Goal: Task Accomplishment & Management: Manage account settings

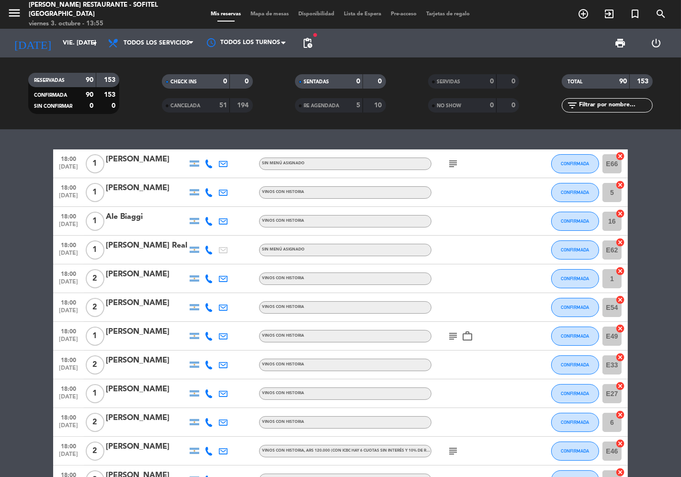
click at [456, 163] on icon "subject" at bounding box center [452, 163] width 11 height 11
click at [457, 333] on icon "subject" at bounding box center [452, 336] width 11 height 11
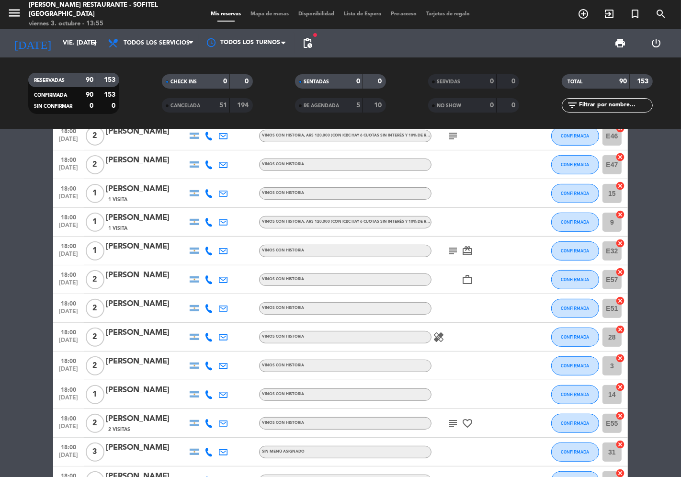
scroll to position [319, 0]
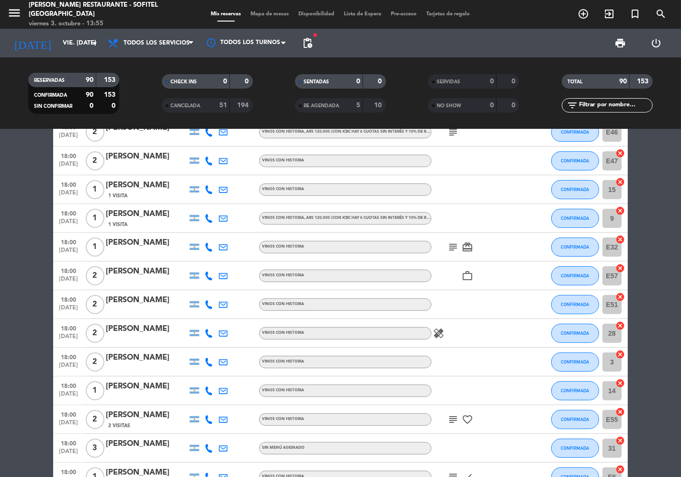
click at [453, 247] on icon "subject" at bounding box center [452, 246] width 11 height 11
click at [439, 334] on icon "healing" at bounding box center [438, 333] width 11 height 11
click at [458, 414] on icon "subject" at bounding box center [452, 419] width 11 height 11
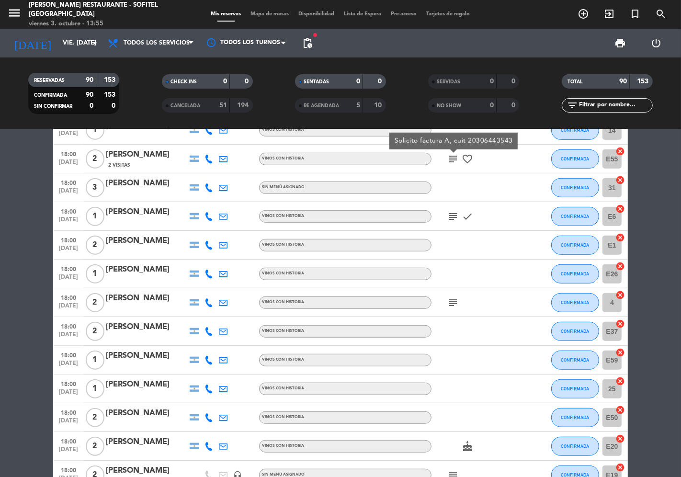
scroll to position [585, 0]
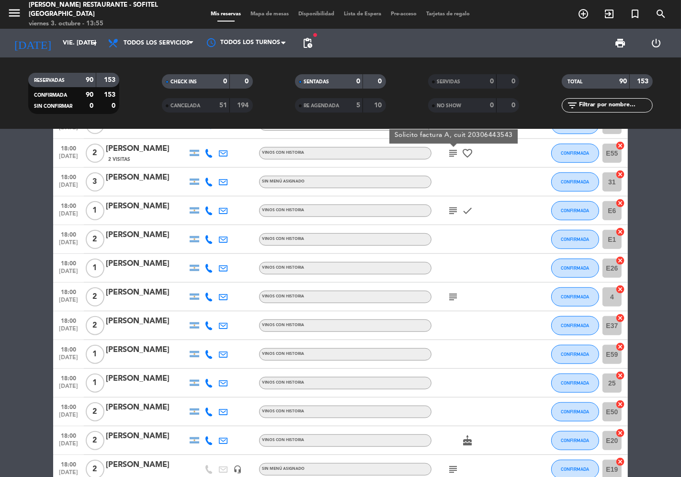
click at [450, 214] on icon "subject" at bounding box center [452, 210] width 11 height 11
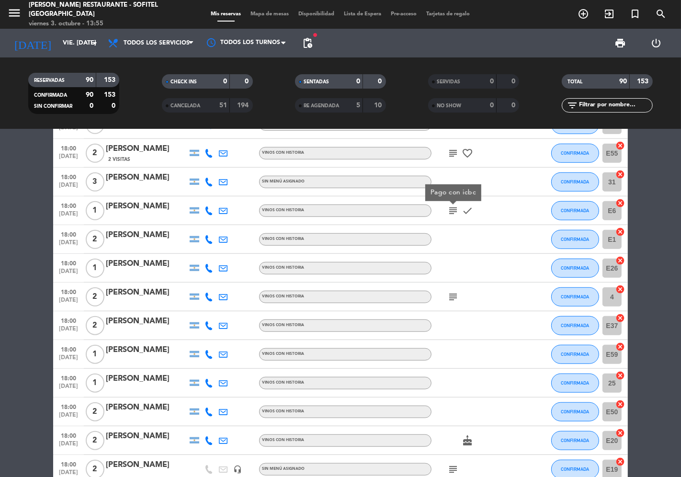
click at [450, 214] on icon "subject" at bounding box center [452, 210] width 11 height 11
click at [455, 298] on icon "subject" at bounding box center [452, 296] width 11 height 11
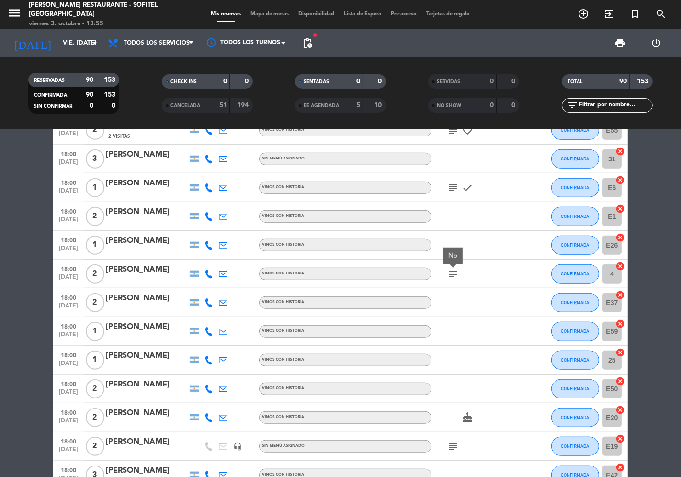
scroll to position [692, 0]
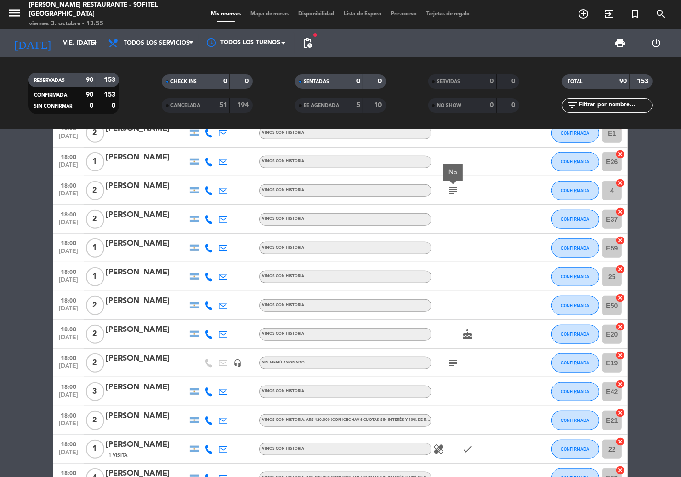
click at [449, 363] on icon "subject" at bounding box center [452, 362] width 11 height 11
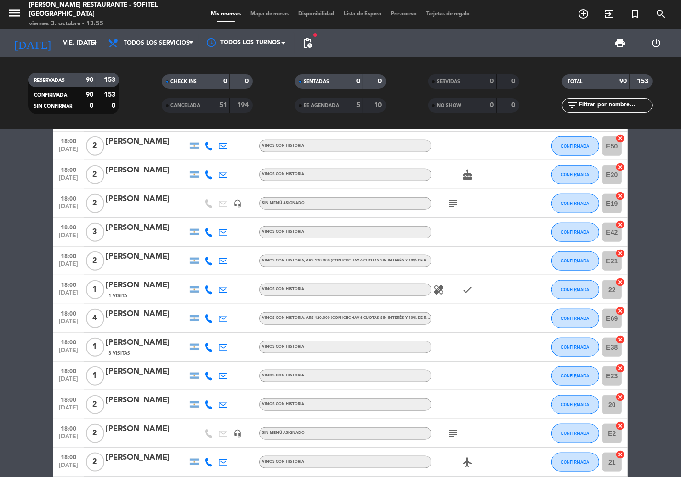
scroll to position [1064, 0]
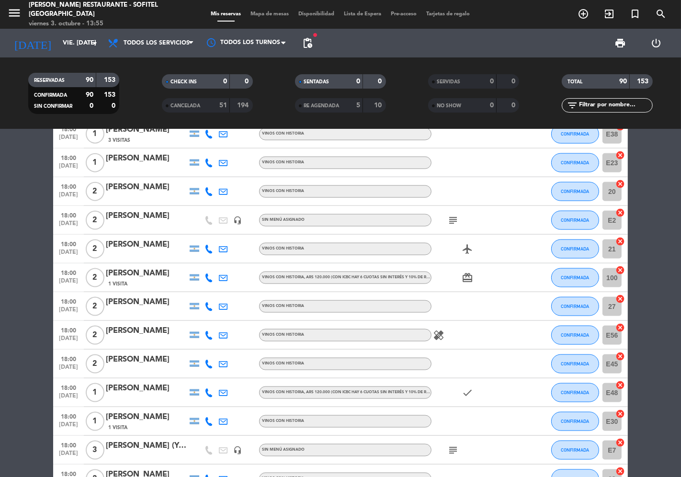
click at [456, 218] on icon "subject" at bounding box center [452, 220] width 11 height 11
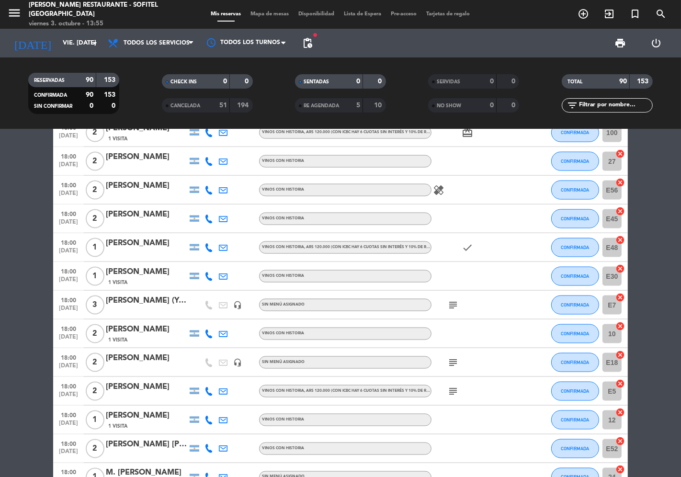
scroll to position [1224, 0]
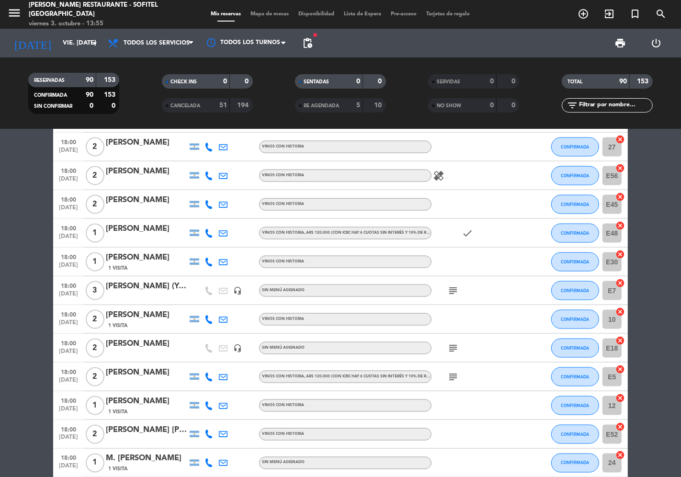
click at [453, 285] on icon "subject" at bounding box center [452, 290] width 11 height 11
click at [454, 347] on icon "subject" at bounding box center [452, 348] width 11 height 11
click at [456, 376] on icon "subject" at bounding box center [452, 376] width 11 height 11
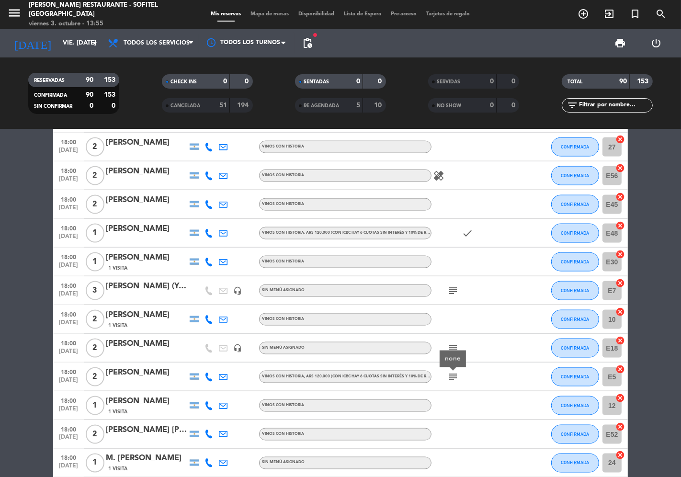
click at [456, 376] on icon "subject" at bounding box center [452, 376] width 11 height 11
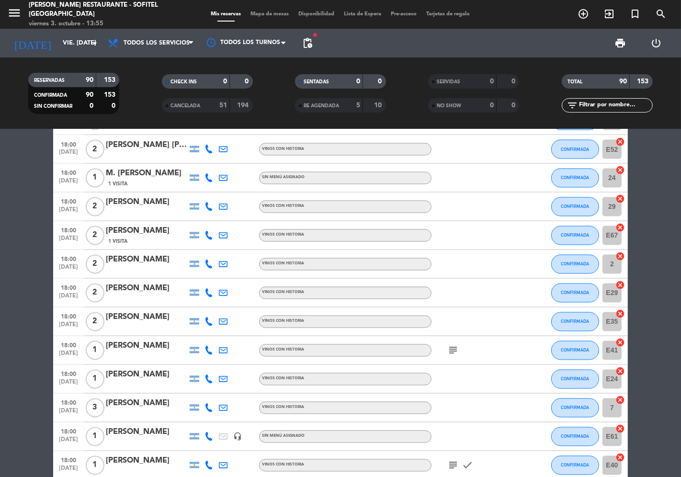
scroll to position [1543, 0]
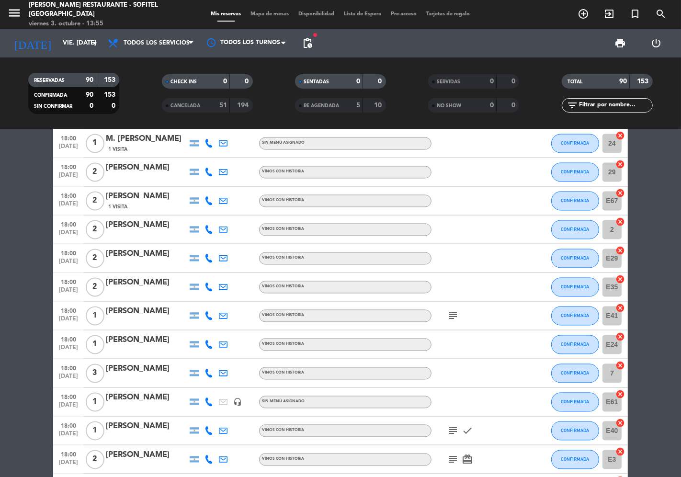
click at [451, 313] on icon "subject" at bounding box center [452, 315] width 11 height 11
click at [454, 312] on icon "subject" at bounding box center [452, 315] width 11 height 11
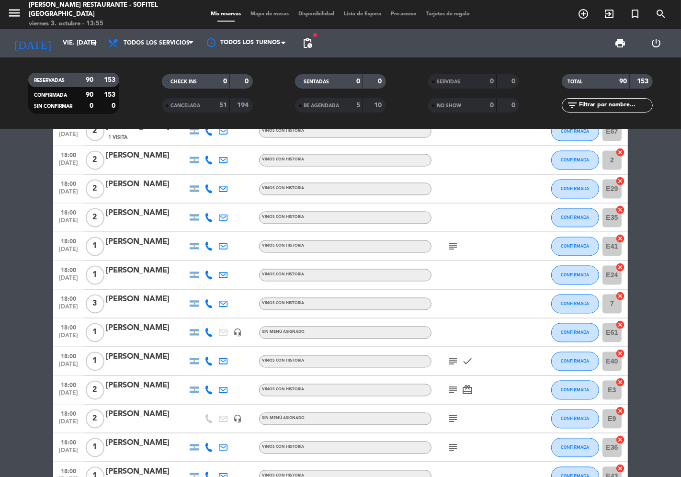
scroll to position [1703, 0]
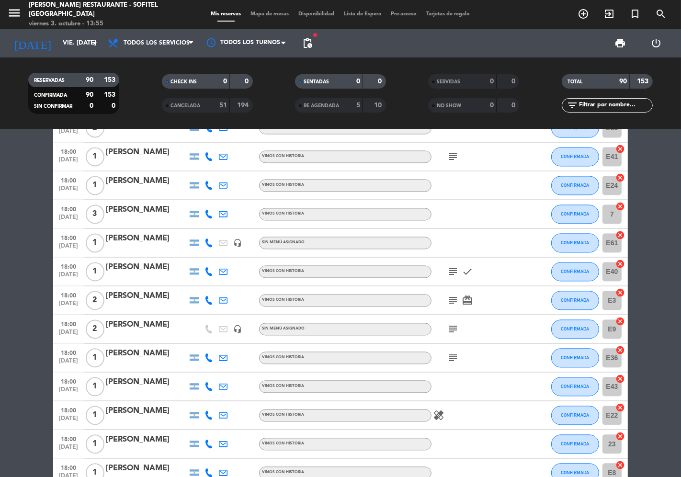
click at [456, 275] on icon "subject" at bounding box center [452, 271] width 11 height 11
click at [456, 274] on icon "subject" at bounding box center [452, 271] width 11 height 11
click at [457, 298] on icon "subject" at bounding box center [452, 300] width 11 height 11
click at [457, 324] on icon "subject" at bounding box center [452, 328] width 11 height 11
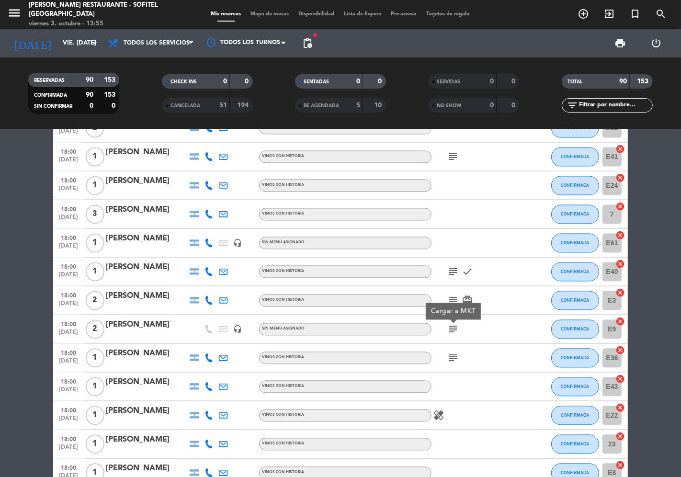
click at [457, 324] on icon "subject" at bounding box center [452, 328] width 11 height 11
click at [453, 357] on icon "subject" at bounding box center [452, 357] width 11 height 11
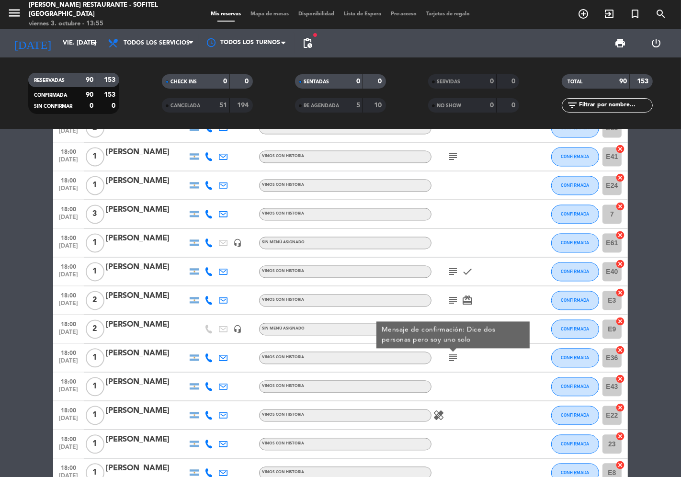
click at [453, 357] on icon "subject" at bounding box center [452, 357] width 11 height 11
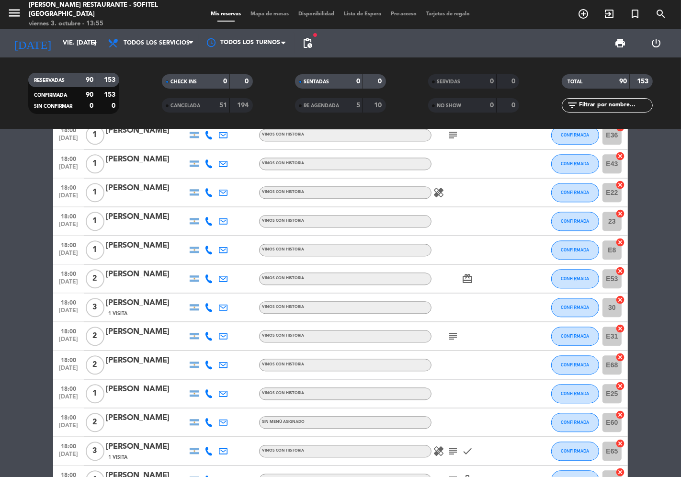
scroll to position [1969, 0]
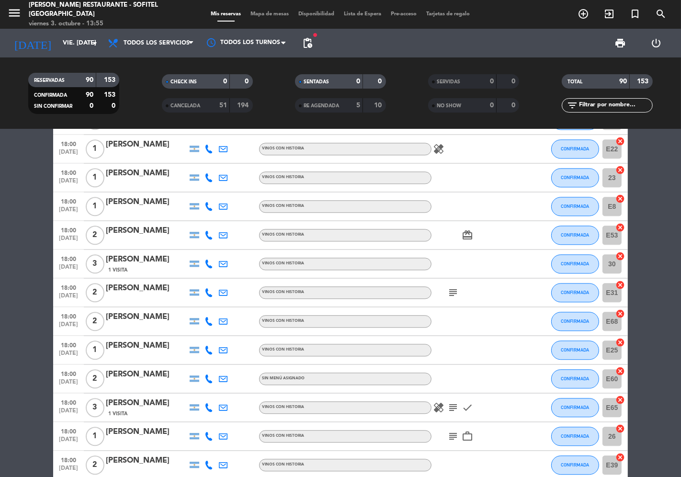
click at [453, 291] on icon "subject" at bounding box center [452, 292] width 11 height 11
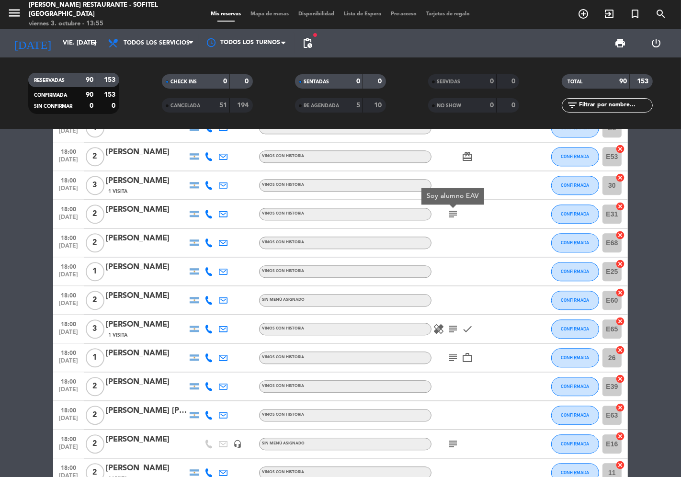
scroll to position [2182, 0]
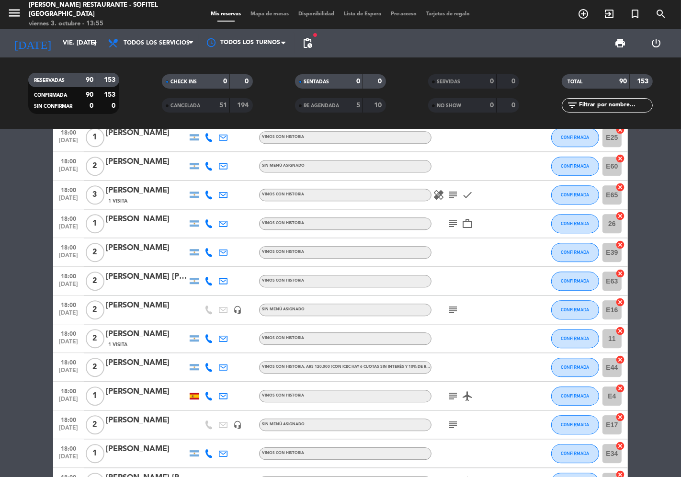
click at [456, 195] on icon "subject" at bounding box center [452, 194] width 11 height 11
click at [456, 221] on icon "subject" at bounding box center [452, 223] width 11 height 11
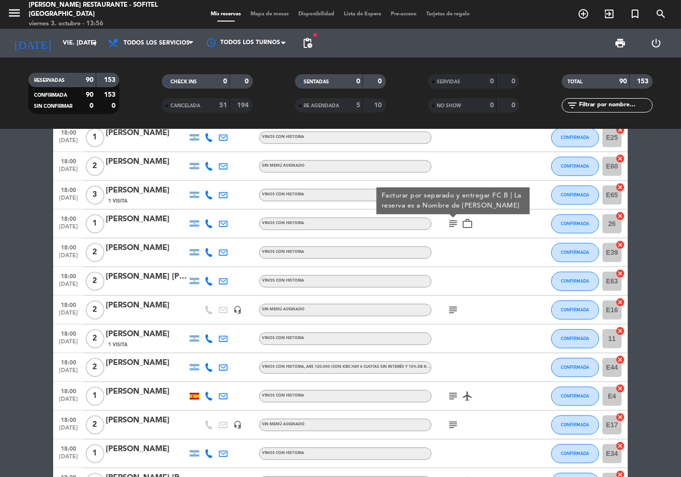
click at [450, 307] on icon "subject" at bounding box center [452, 309] width 11 height 11
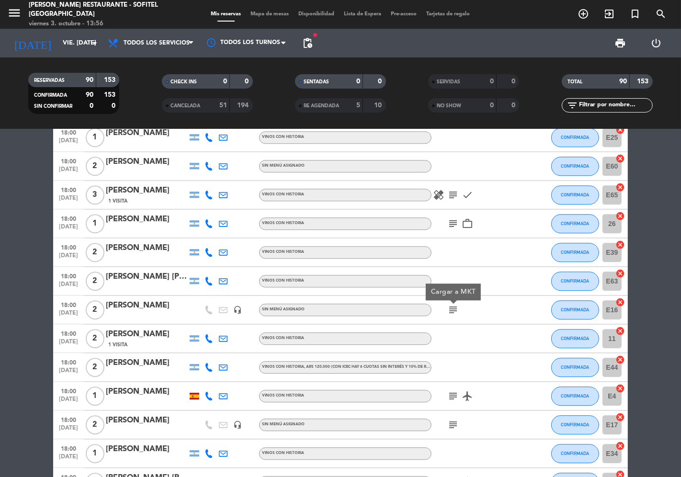
click at [457, 396] on icon "subject" at bounding box center [452, 395] width 11 height 11
click at [453, 424] on icon "subject" at bounding box center [452, 424] width 11 height 11
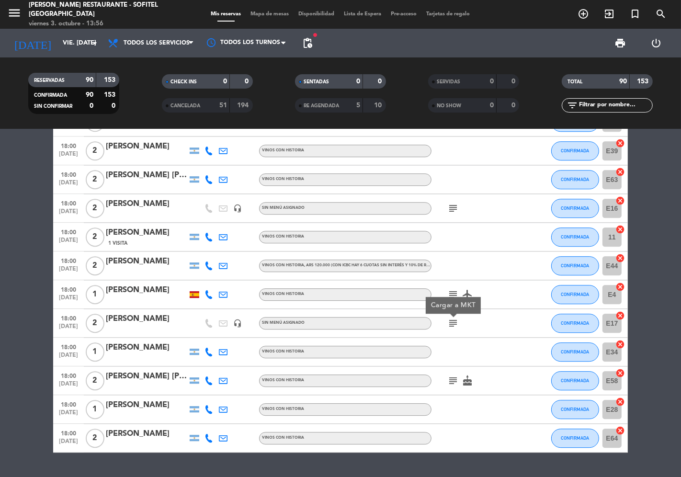
scroll to position [2307, 0]
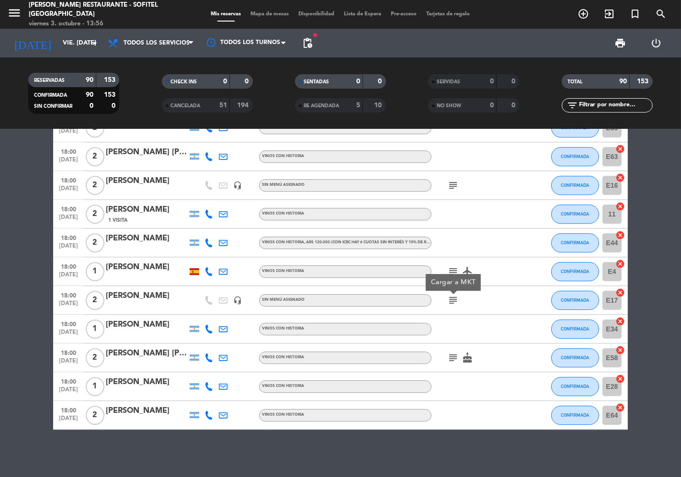
click at [450, 360] on icon "subject" at bounding box center [452, 357] width 11 height 11
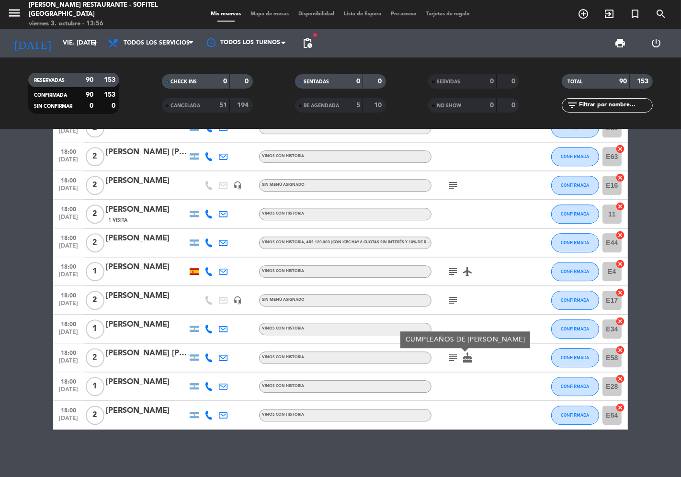
click at [450, 360] on icon "subject" at bounding box center [452, 357] width 11 height 11
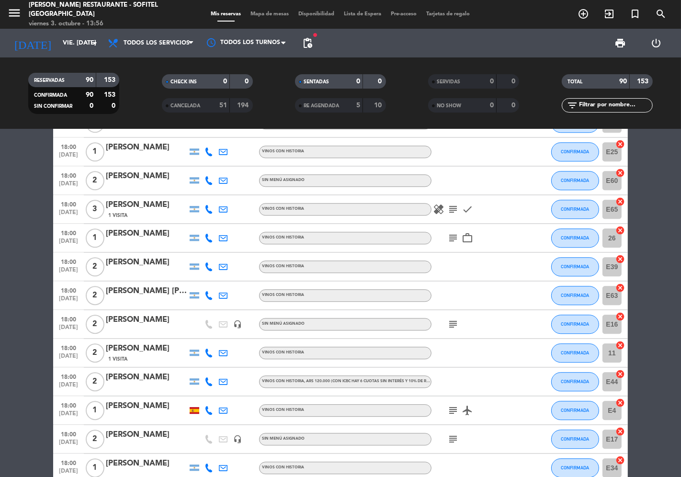
scroll to position [2147, 0]
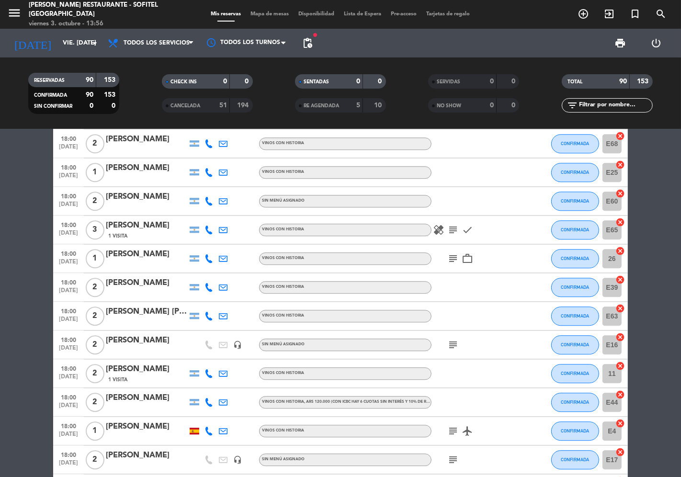
click at [457, 256] on icon "subject" at bounding box center [452, 258] width 11 height 11
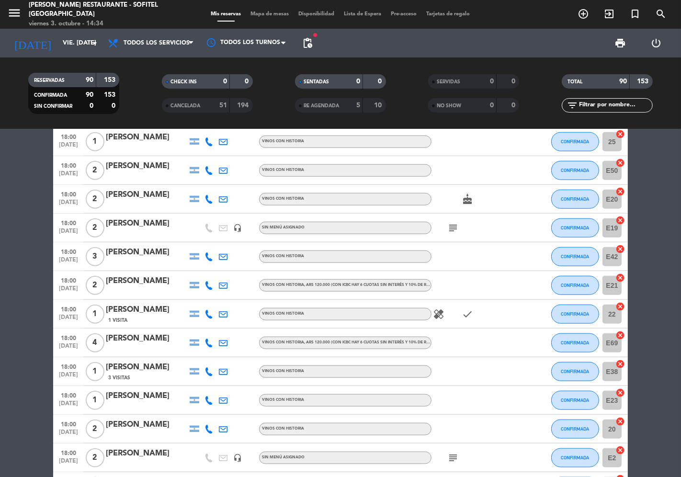
scroll to position [763, 0]
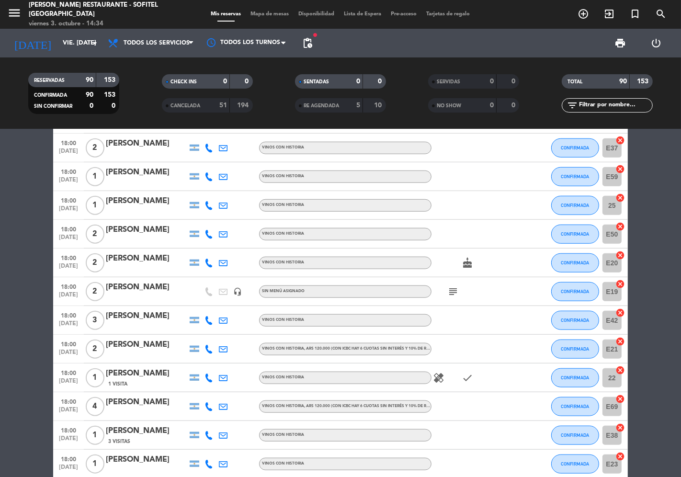
click at [144, 376] on div "[PERSON_NAME]" at bounding box center [146, 373] width 81 height 12
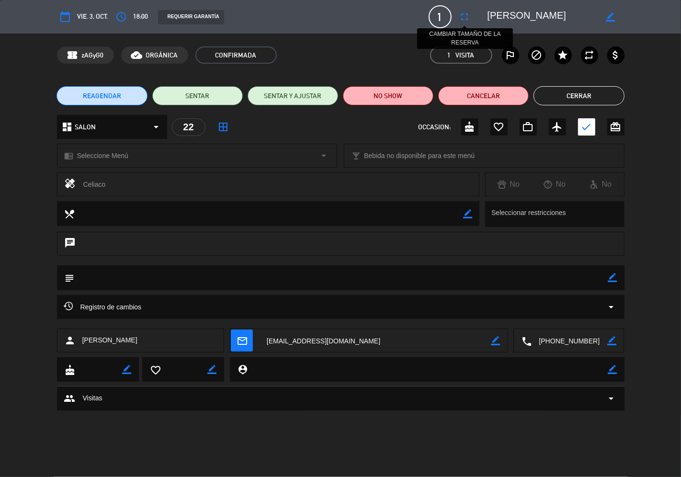
click at [469, 14] on icon "fullscreen" at bounding box center [464, 16] width 11 height 11
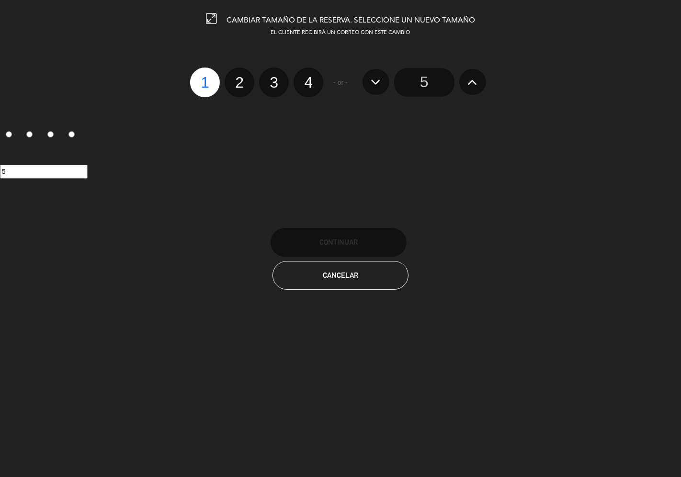
click at [242, 84] on label "2" at bounding box center [240, 83] width 30 height 30
click at [241, 77] on input "2" at bounding box center [238, 74] width 6 height 6
radio input "true"
radio input "false"
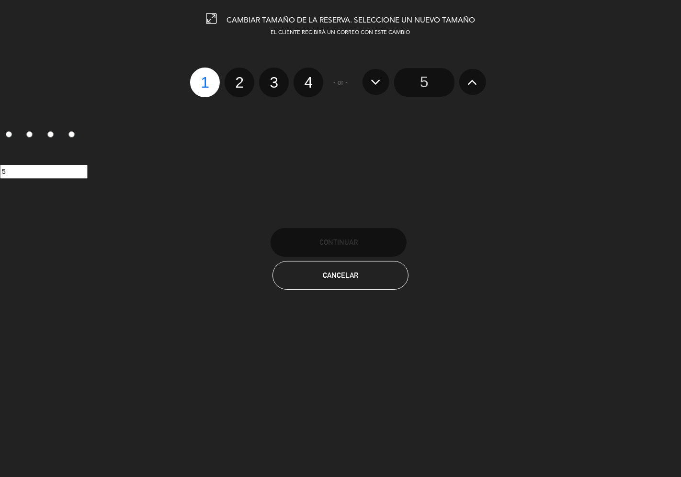
radio input "false"
radio input "true"
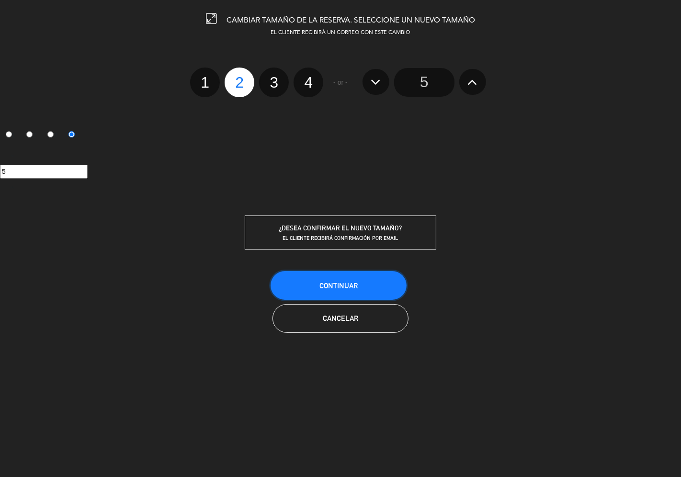
click at [350, 282] on span "Continuar" at bounding box center [339, 286] width 38 height 8
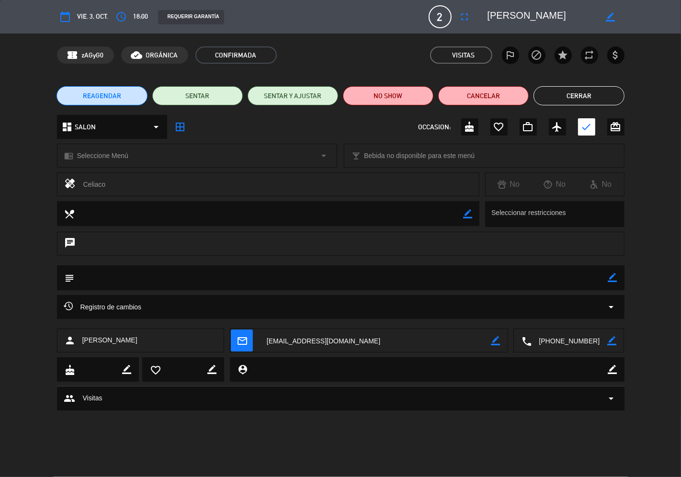
click at [586, 90] on button "Cerrar" at bounding box center [579, 95] width 91 height 19
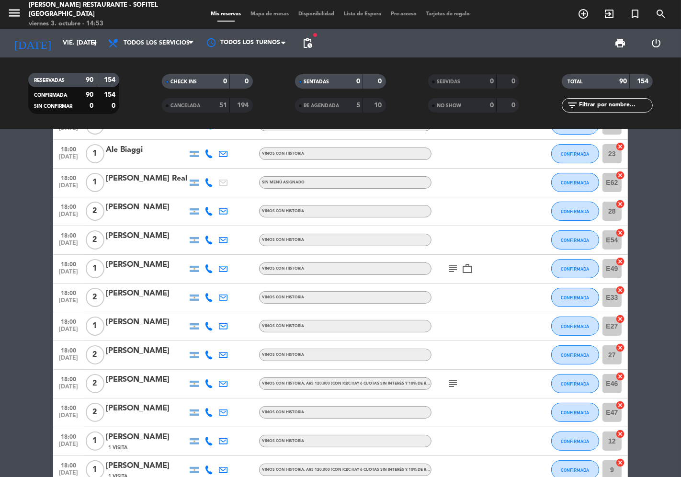
scroll to position [0, 0]
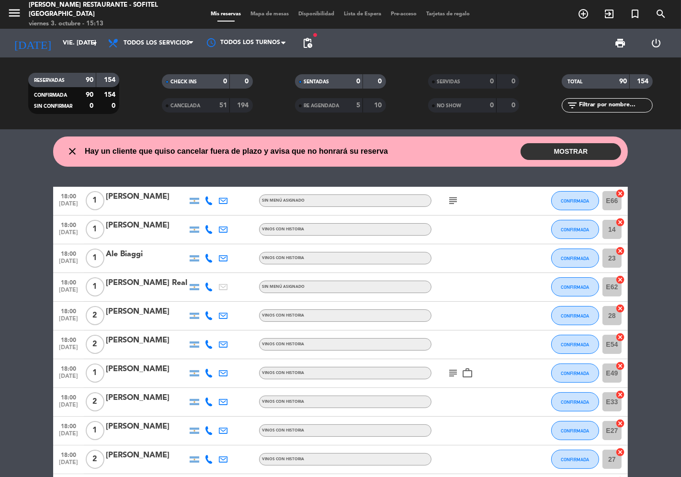
click at [559, 152] on button "MOSTRAR" at bounding box center [571, 151] width 101 height 17
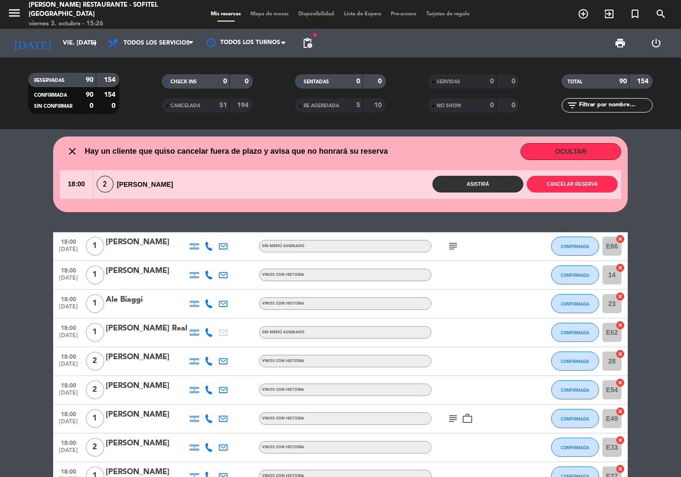
click at [611, 151] on button "OCULTAR" at bounding box center [571, 151] width 101 height 17
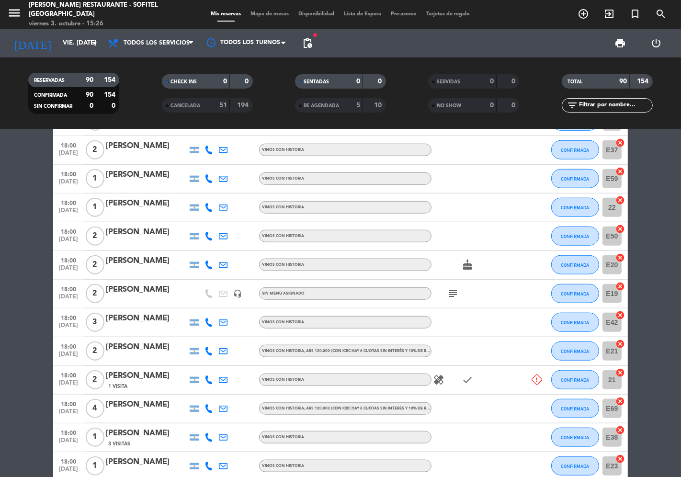
scroll to position [851, 0]
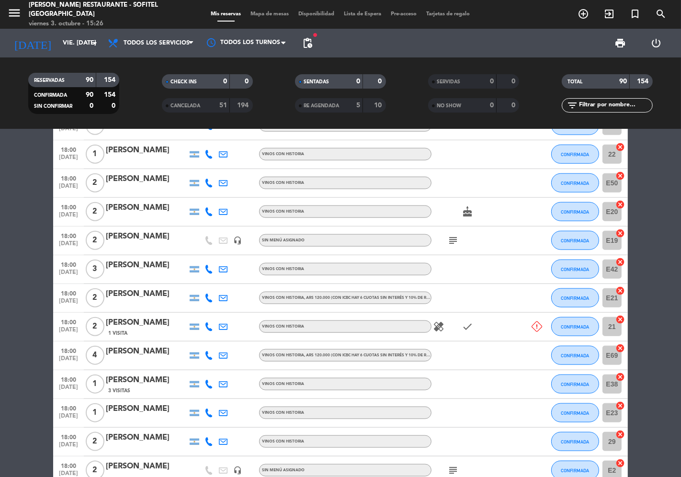
click at [144, 326] on div "[PERSON_NAME]" at bounding box center [146, 323] width 81 height 12
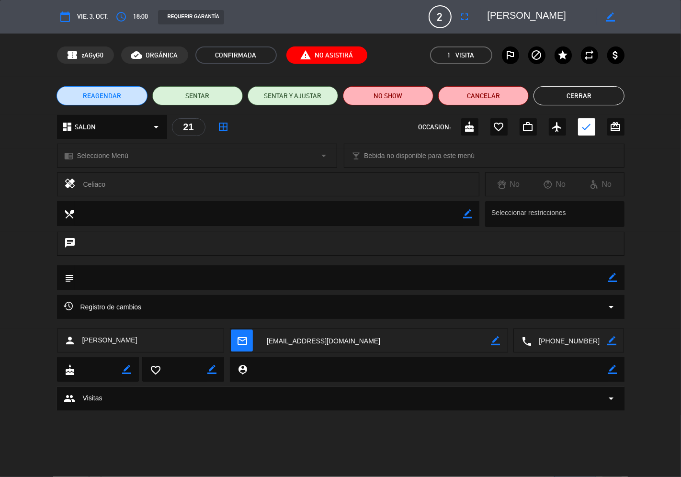
click at [610, 307] on icon "arrow_drop_down" at bounding box center [611, 306] width 11 height 11
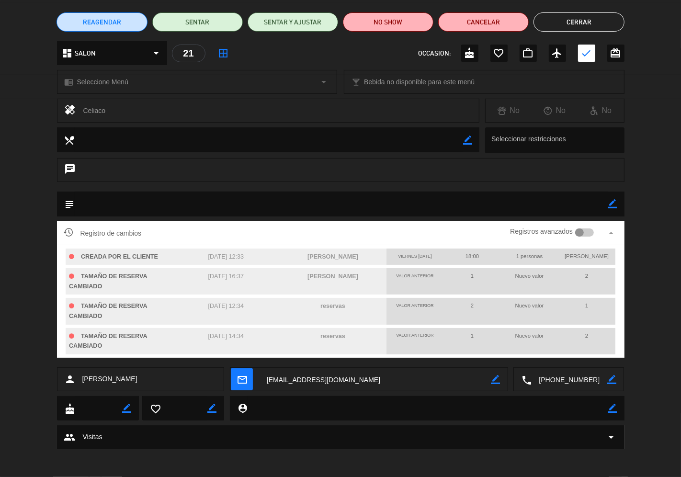
scroll to position [74, 0]
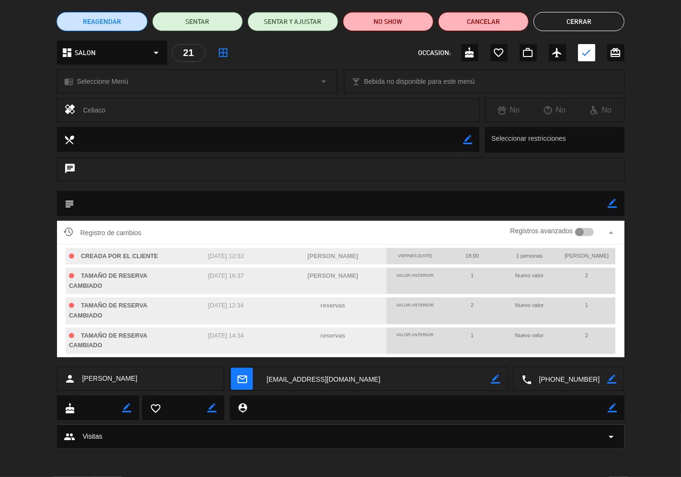
click at [572, 18] on button "Cerrar" at bounding box center [579, 21] width 91 height 19
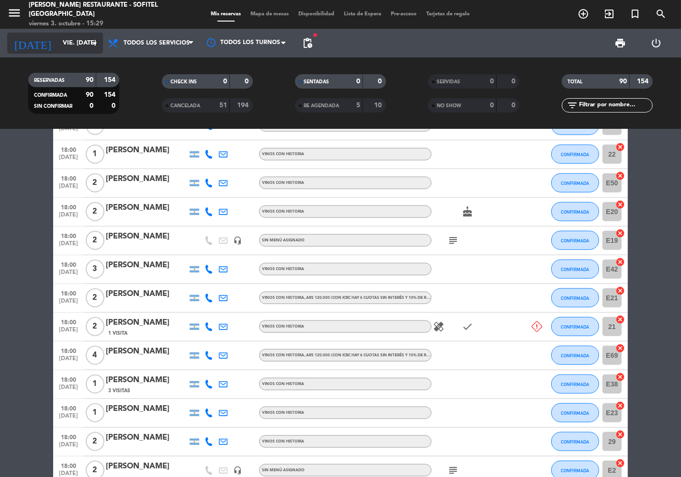
click at [88, 50] on input "vie. [DATE]" at bounding box center [99, 42] width 83 height 17
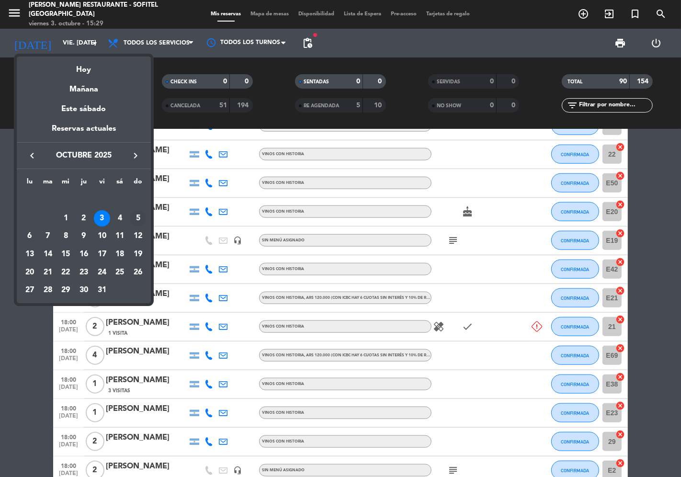
click at [137, 216] on div "5" at bounding box center [138, 218] width 16 height 16
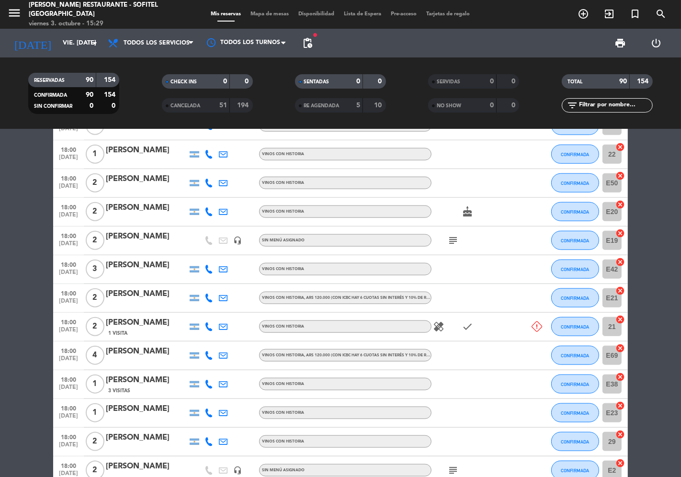
type input "dom. [DATE]"
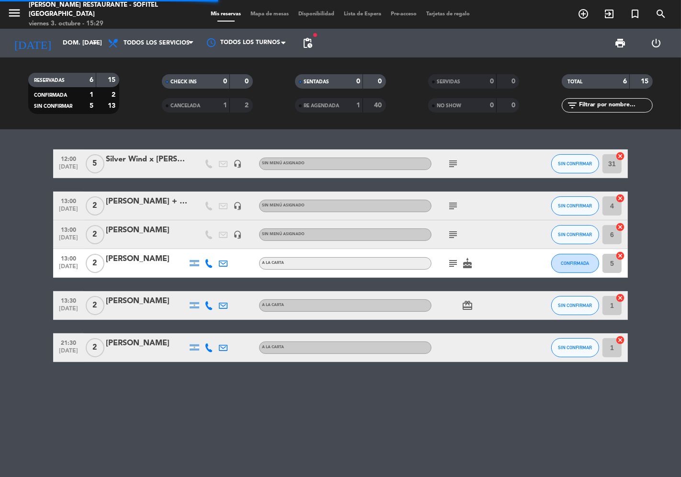
scroll to position [0, 0]
click at [209, 305] on icon at bounding box center [209, 305] width 9 height 9
click at [221, 408] on div "12:00 [DATE] 5 Silver Wind x [PERSON_NAME] Incoming headset_mic Sin menú asigna…" at bounding box center [340, 303] width 681 height 348
